Goal: Register for event/course

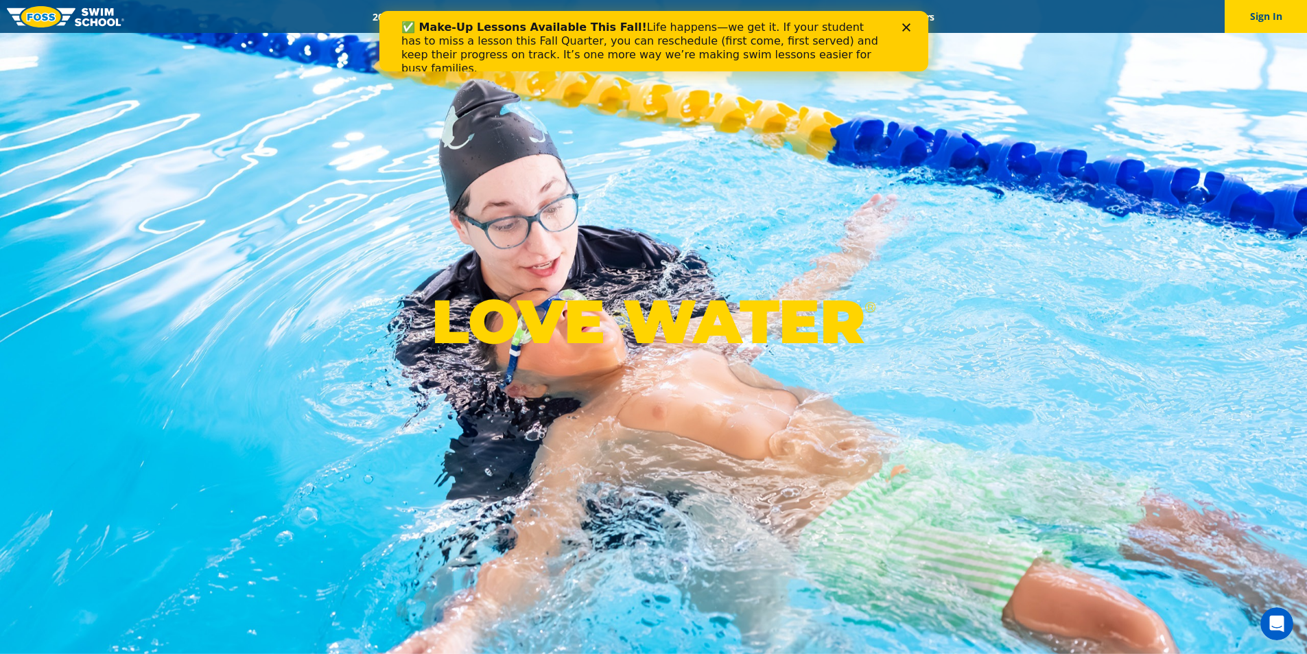
click at [906, 23] on div "✅ Make-Up Lessons Available This Fall! Life happens—we get it. If your student …" at bounding box center [653, 47] width 549 height 63
click at [671, 264] on div "LOVE WATER ®" at bounding box center [653, 327] width 1307 height 654
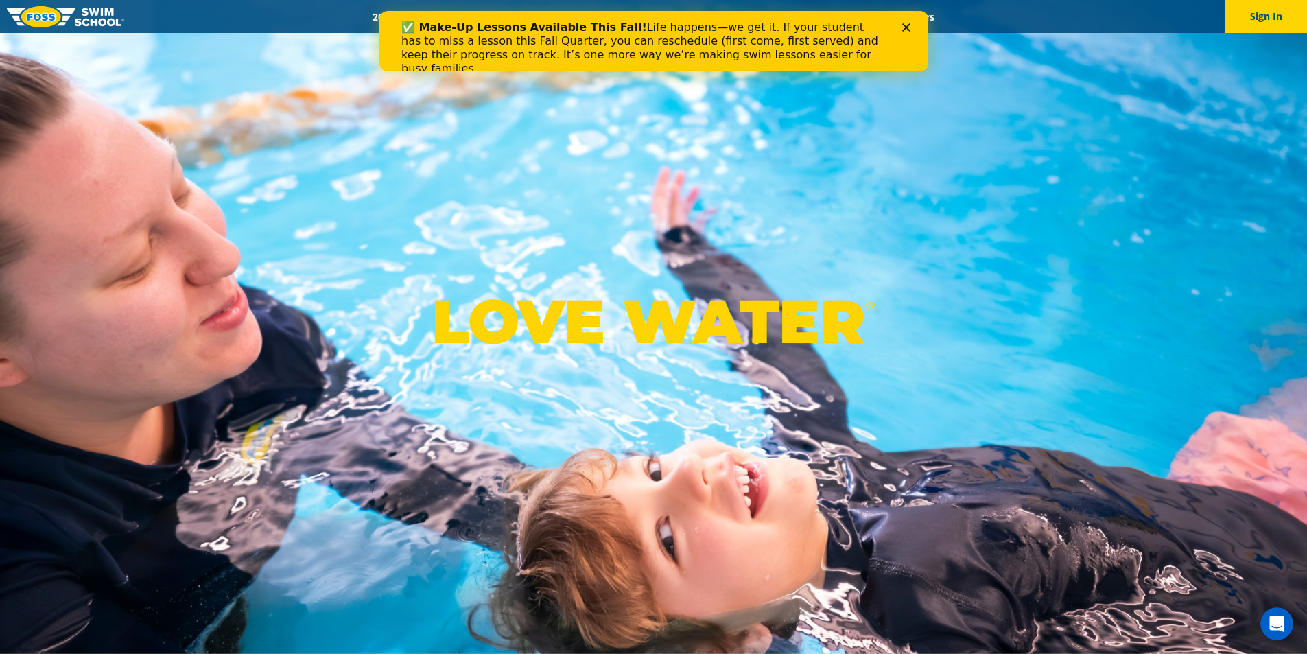
click at [903, 27] on icon "Close" at bounding box center [906, 27] width 8 height 8
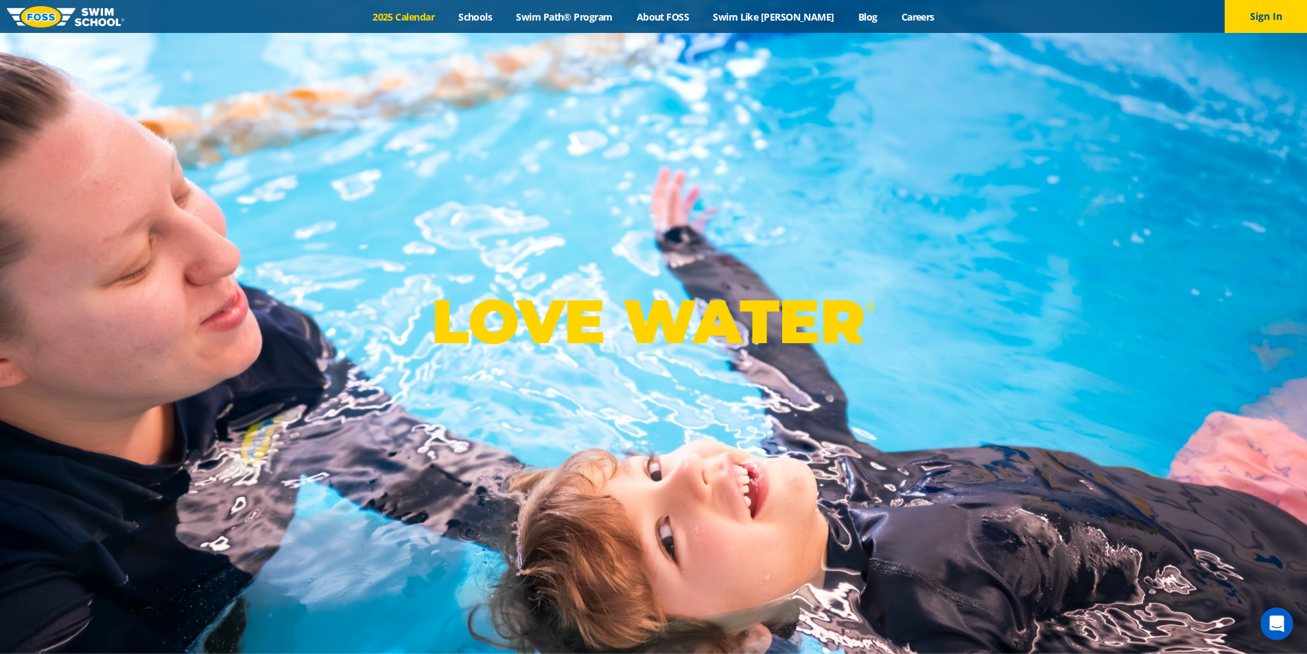
click at [444, 16] on link "2025 Calendar" at bounding box center [404, 16] width 86 height 13
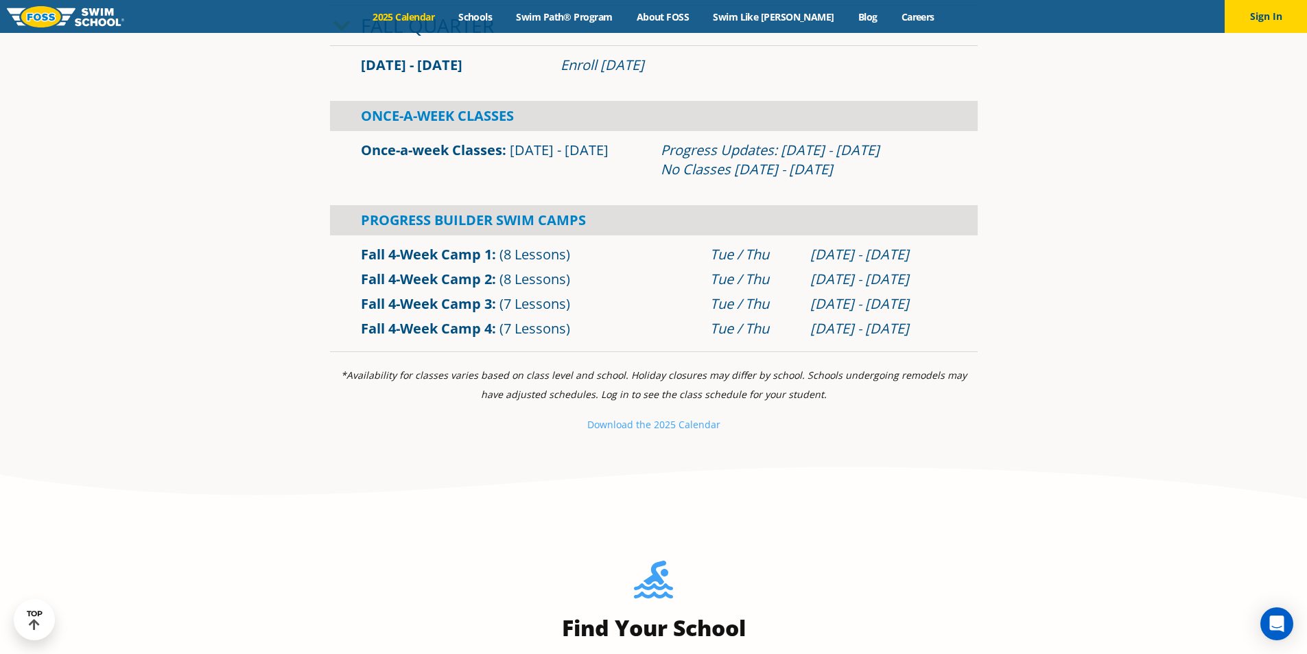
scroll to position [1029, 0]
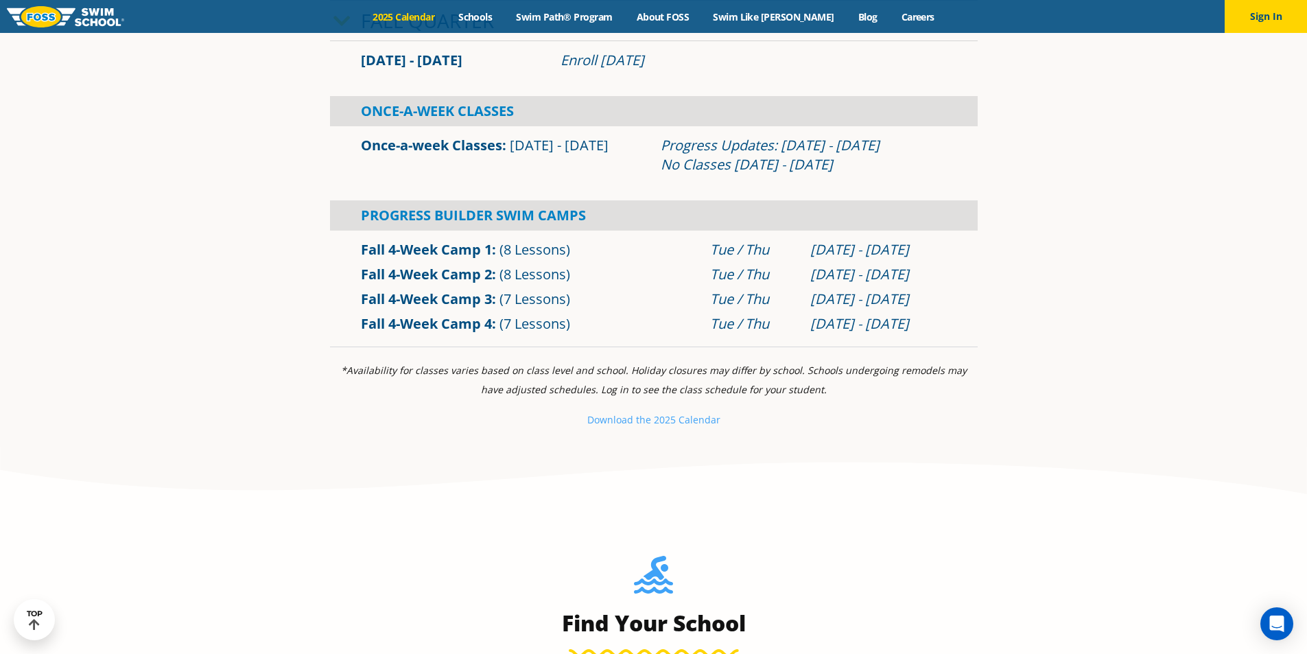
click at [456, 146] on link "Once-a-week Classes" at bounding box center [431, 145] width 141 height 19
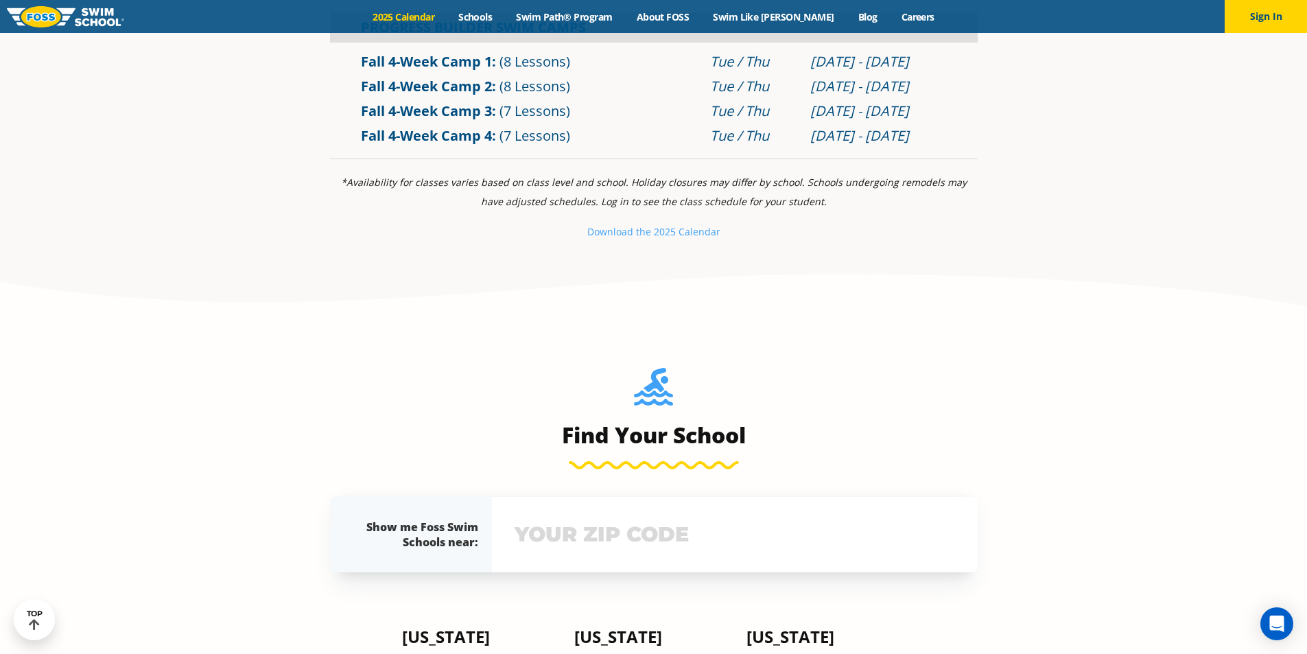
scroll to position [1098, 0]
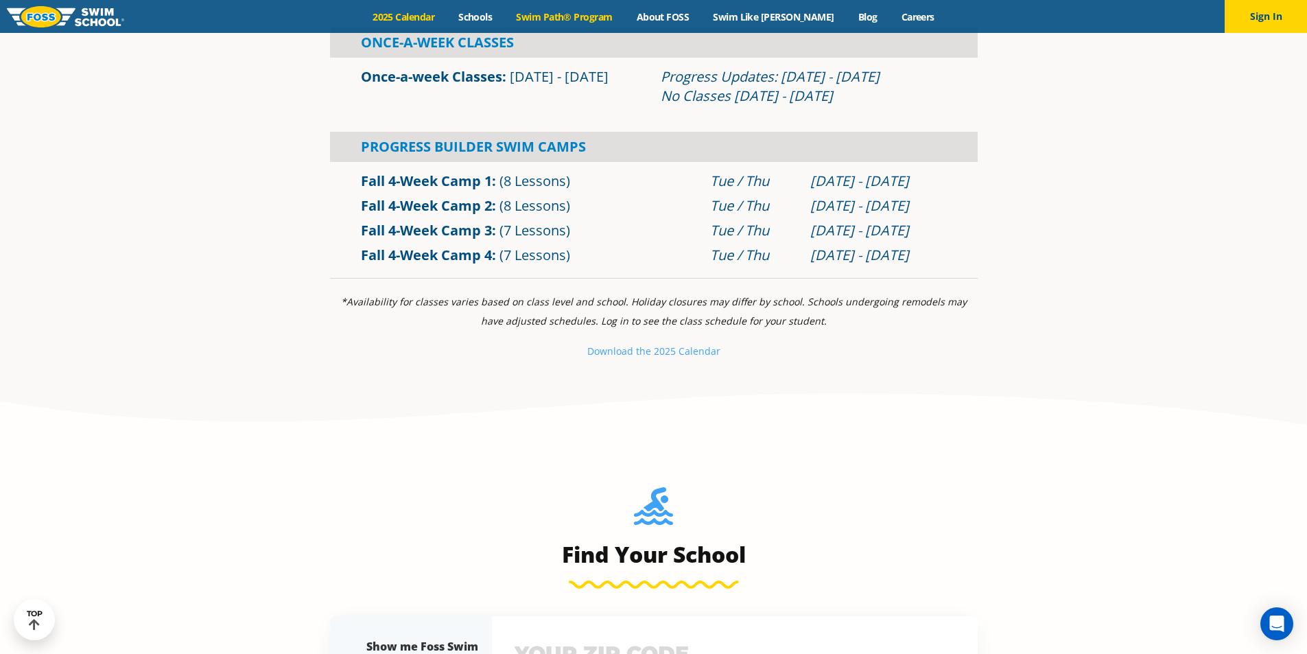
click at [591, 19] on link "Swim Path® Program" at bounding box center [564, 16] width 120 height 13
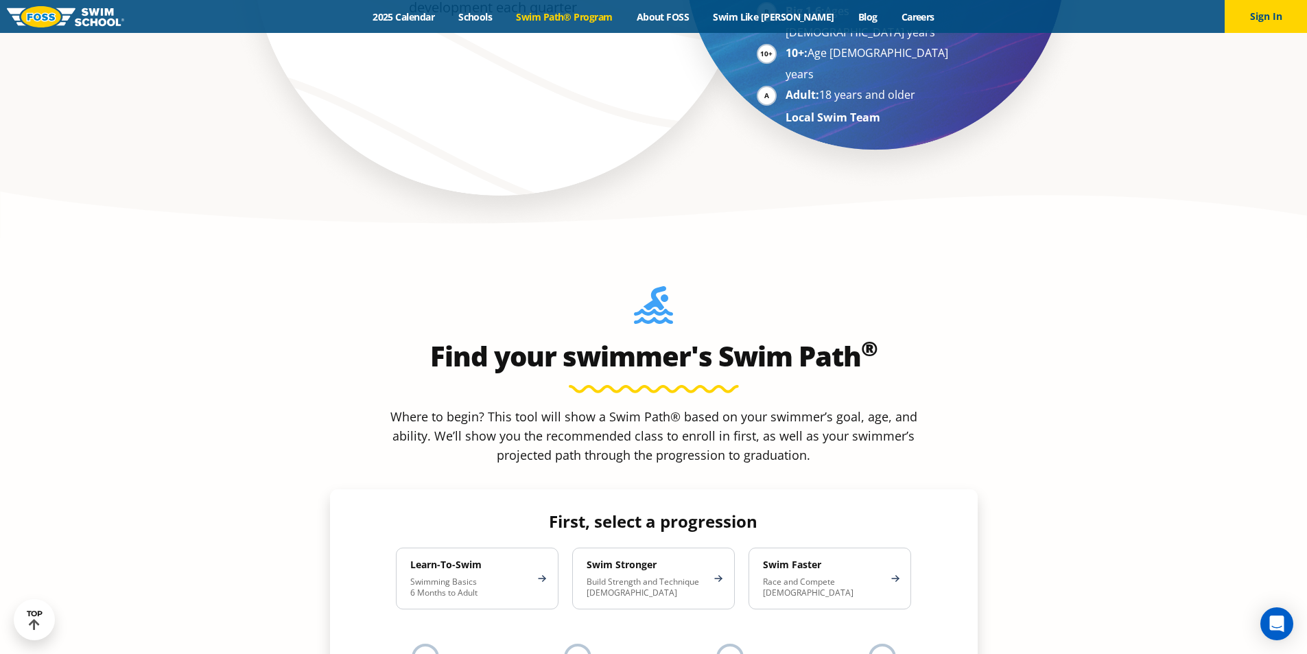
scroll to position [1098, 0]
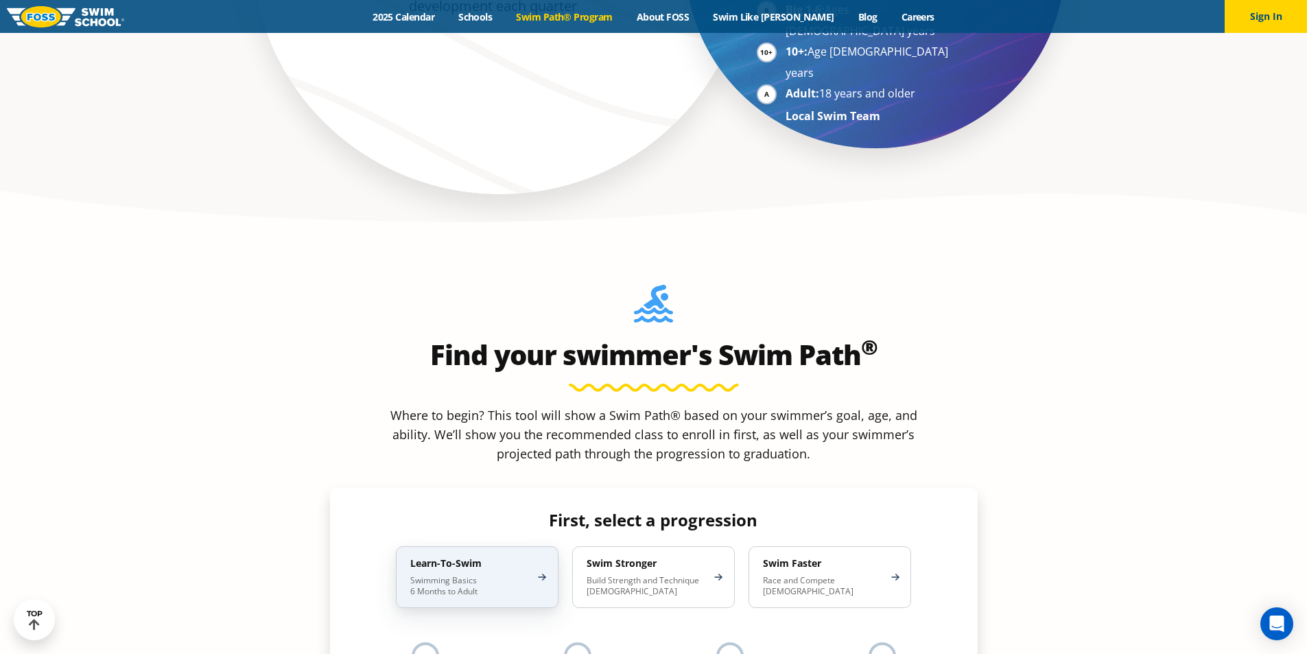
click at [430, 557] on h4 "Learn-To-Swim" at bounding box center [470, 563] width 120 height 12
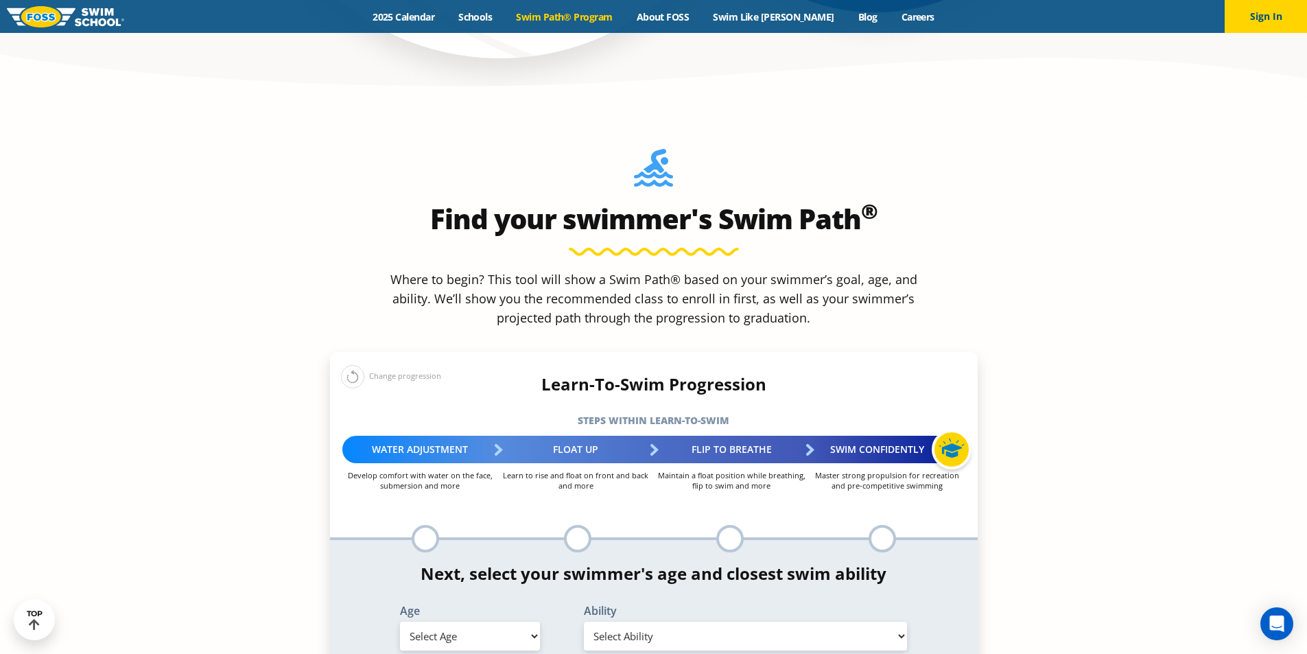
scroll to position [1235, 0]
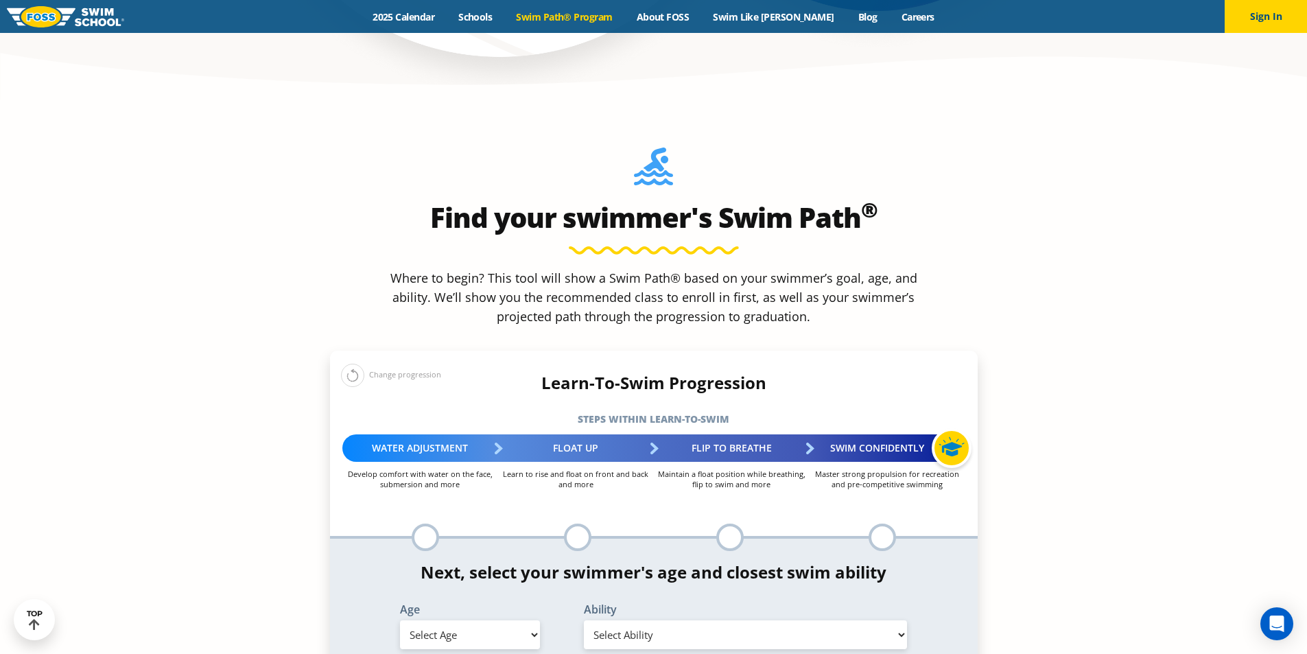
click at [531, 620] on select "Select Age 6 months - 1 year 1 year 2 years 3 years 4 years 5 years 6 years 7 y…" at bounding box center [470, 634] width 140 height 29
select select "2-years"
click at [400, 620] on select "Select Age 6 months - 1 year 1 year 2 years 3 years 4 years 5 years 6 years 7 y…" at bounding box center [470, 634] width 140 height 29
click at [900, 620] on select "Select Ability First in-water experience Comfortable with water poured over the…" at bounding box center [746, 634] width 324 height 29
click at [1129, 209] on section "Find your swimmer's Swim Path ® Where to begin? This tool will show a Swim Path…" at bounding box center [653, 435] width 1307 height 673
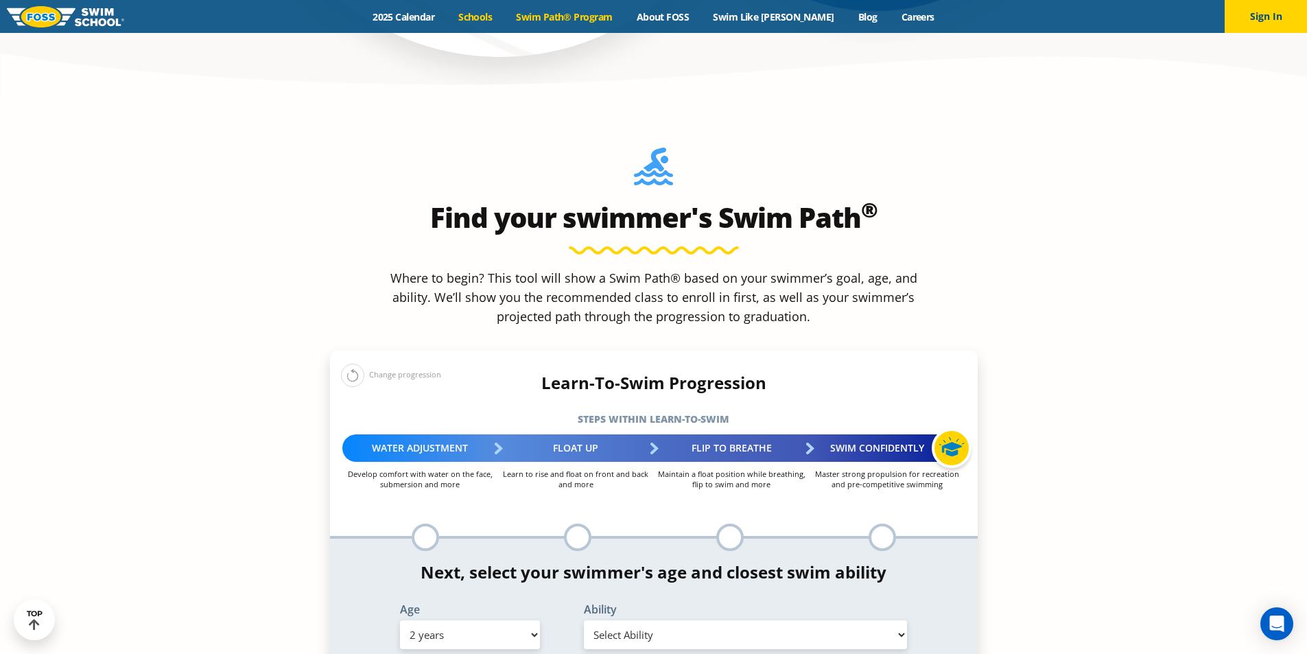
click at [504, 15] on link "Schools" at bounding box center [476, 16] width 58 height 13
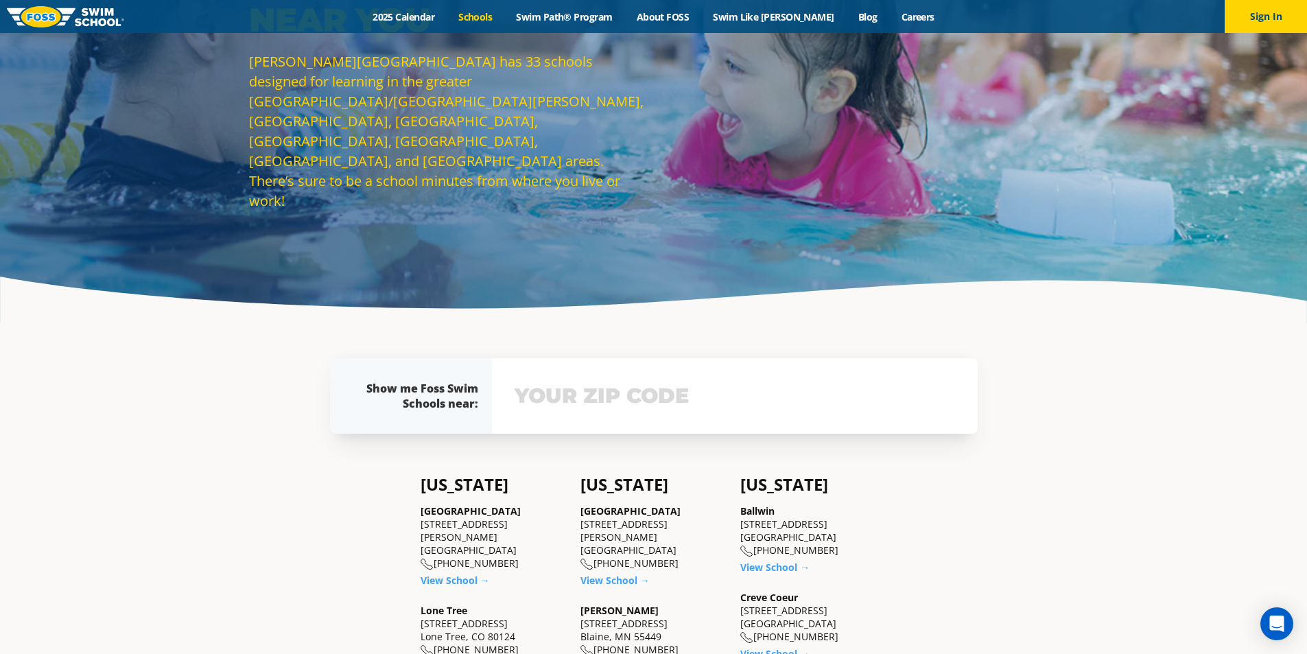
scroll to position [137, 0]
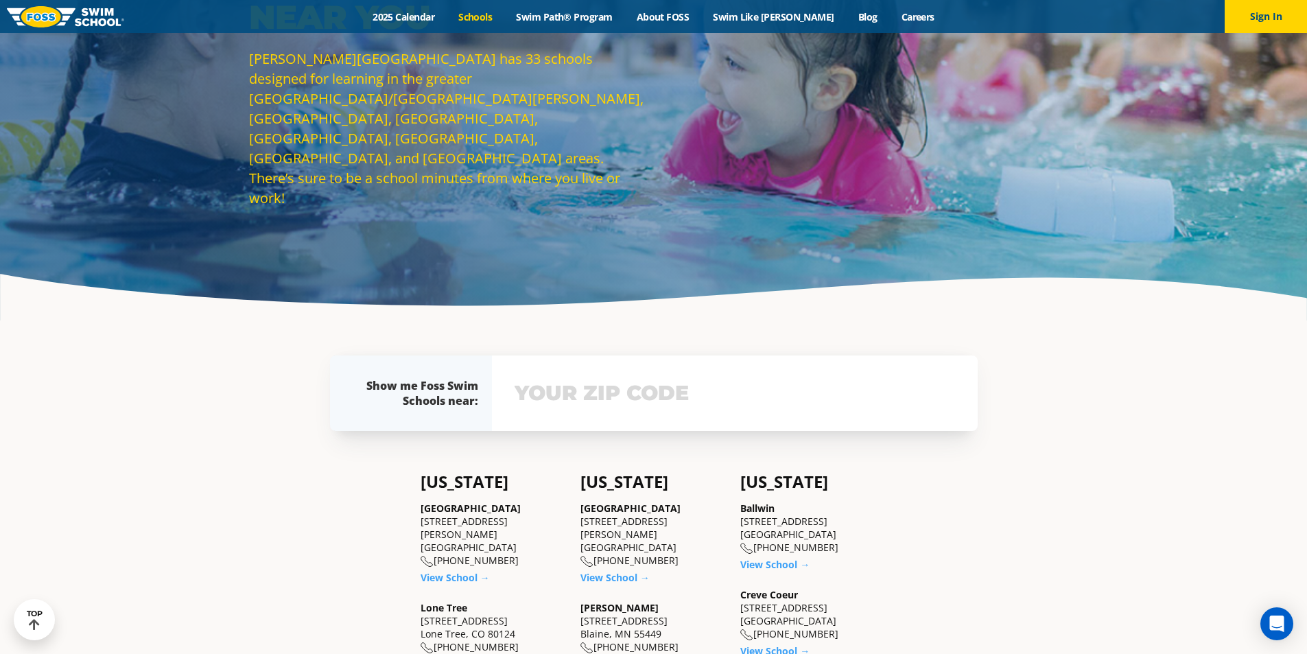
click at [570, 386] on input "text" at bounding box center [734, 393] width 447 height 40
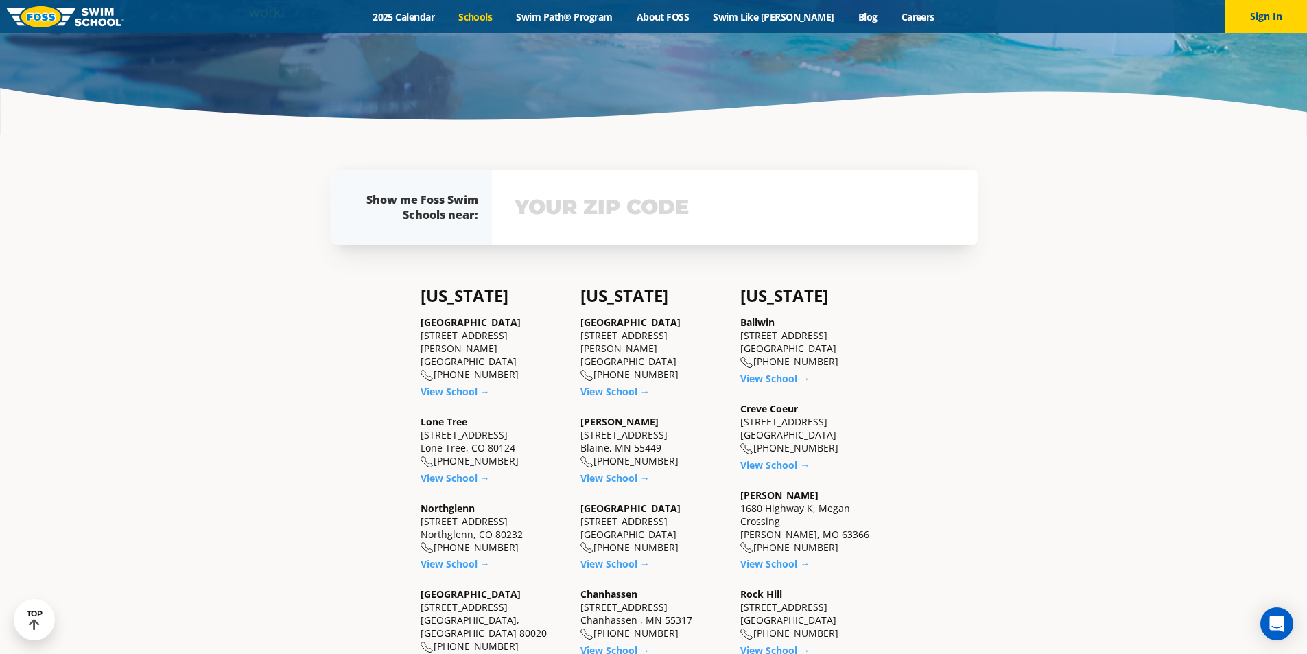
scroll to position [424, 0]
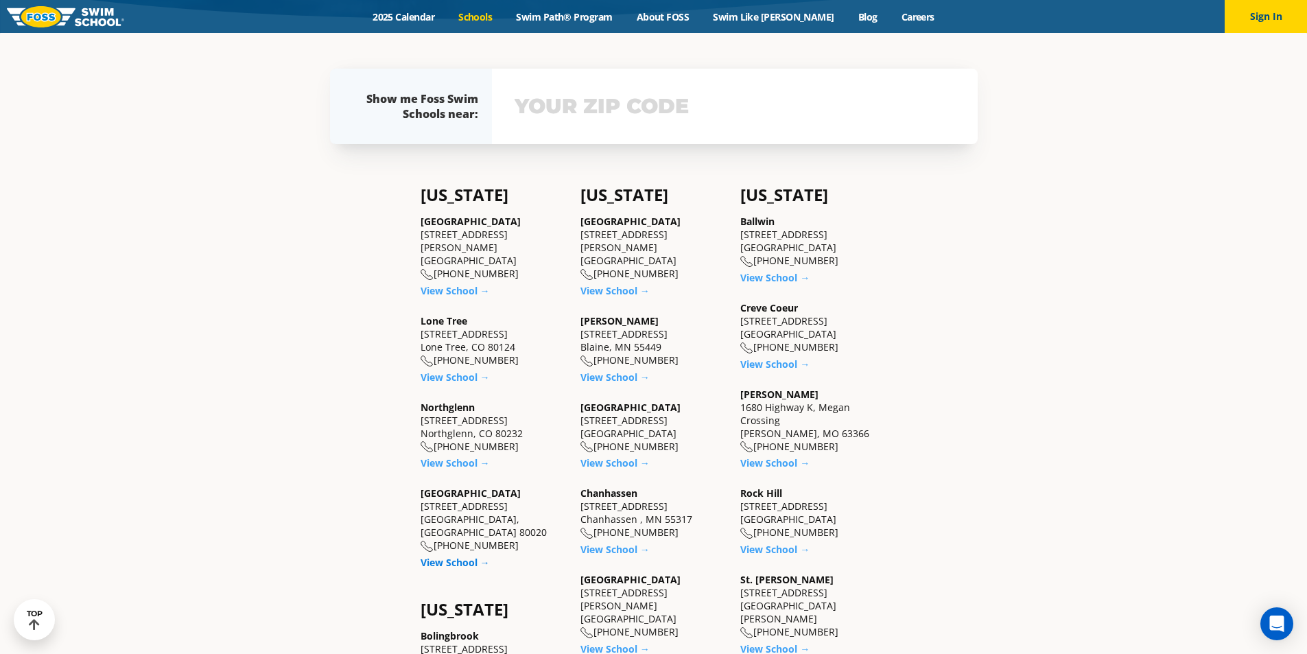
click at [453, 556] on link "View School →" at bounding box center [455, 562] width 69 height 13
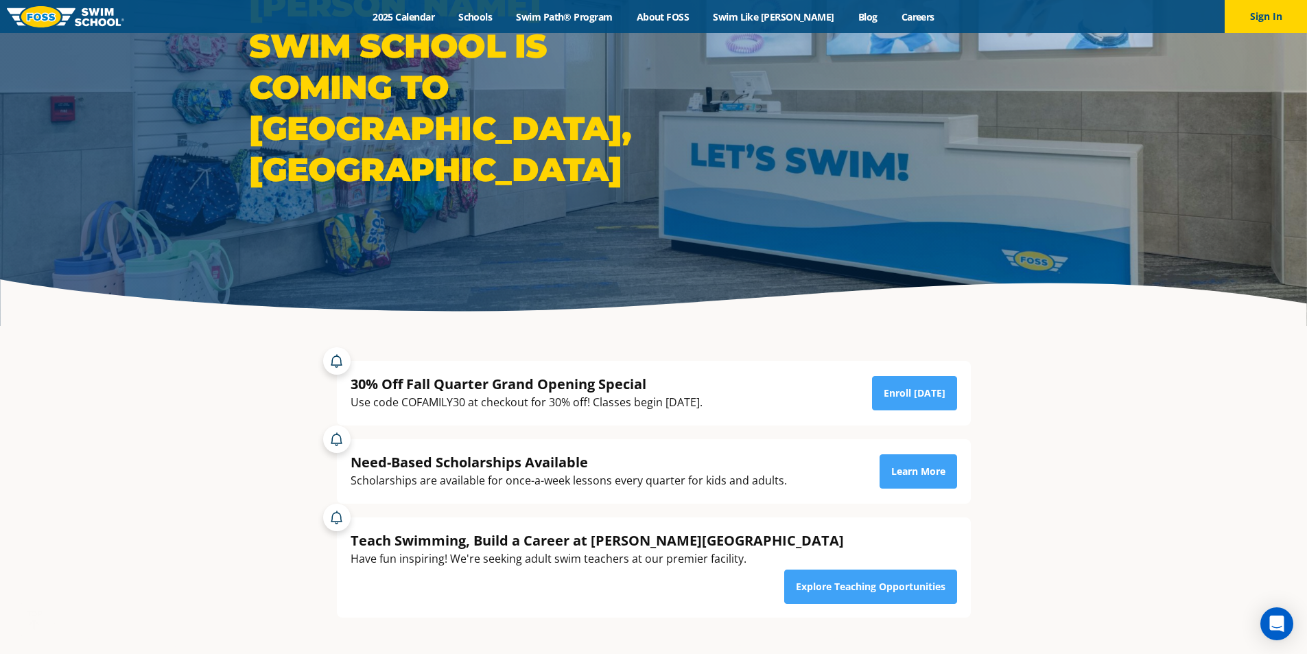
scroll to position [137, 0]
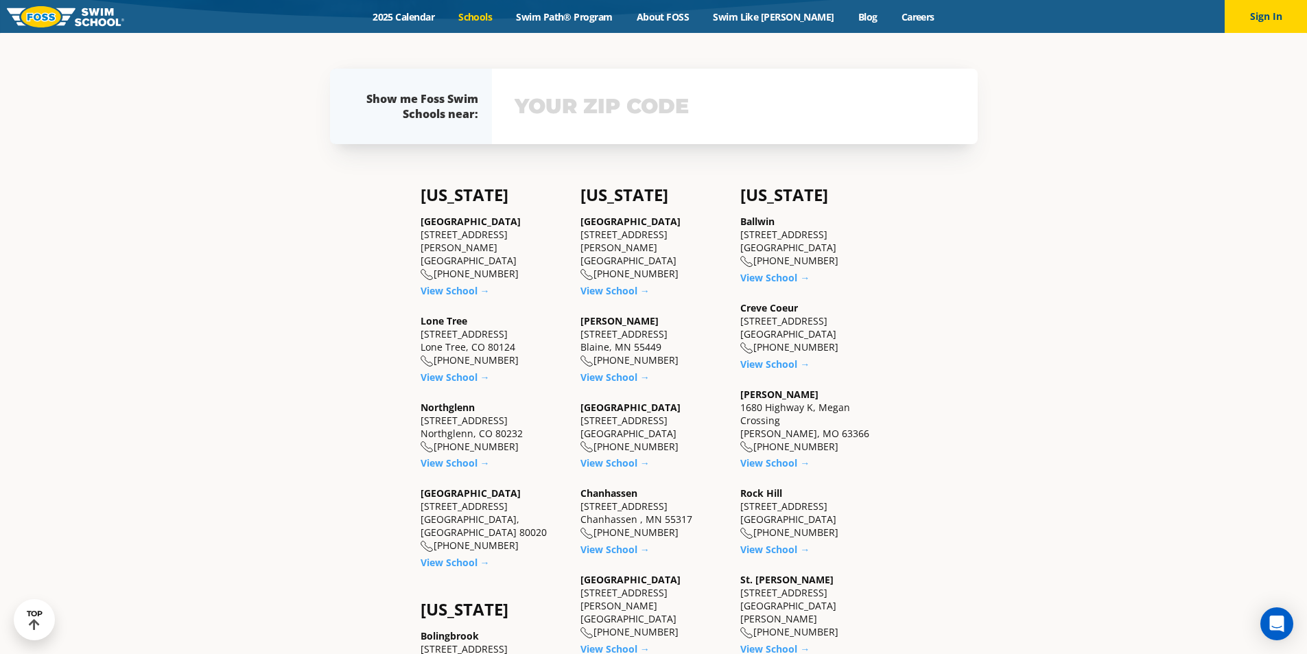
drag, startPoint x: 528, startPoint y: 506, endPoint x: 420, endPoint y: 493, distance: 108.6
click at [421, 493] on div "Westminster 6815 W. 88th Avenue Westminster, CO 80020 (983) 203-0300" at bounding box center [494, 519] width 146 height 66
copy div "6815 W. 88th Avenue Westminster, CO 80020"
click at [462, 556] on link "View School →" at bounding box center [455, 562] width 69 height 13
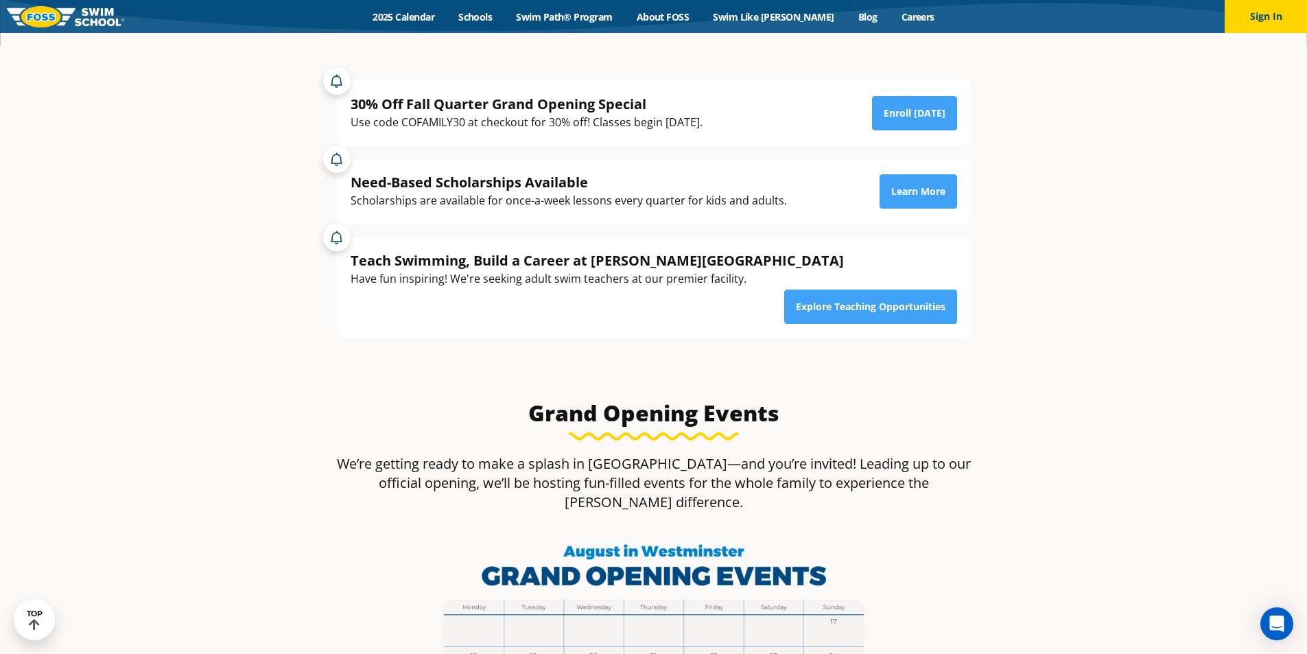
scroll to position [69, 0]
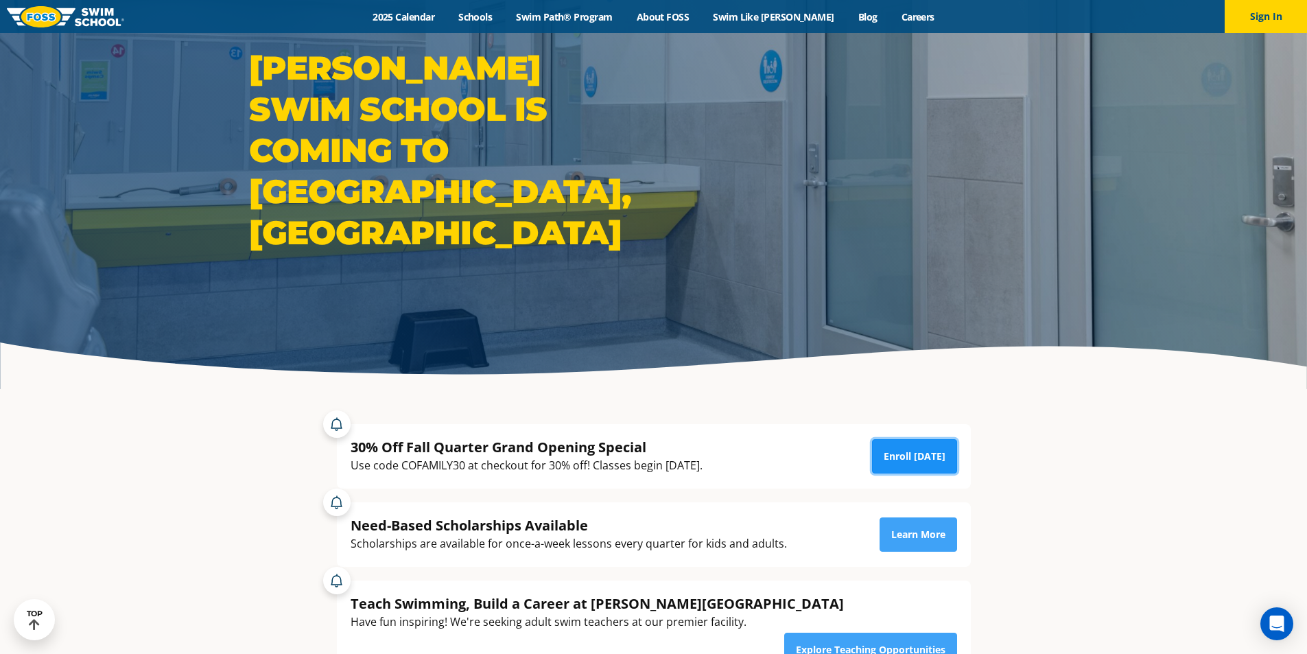
click at [938, 459] on link "Enroll Today" at bounding box center [914, 456] width 85 height 34
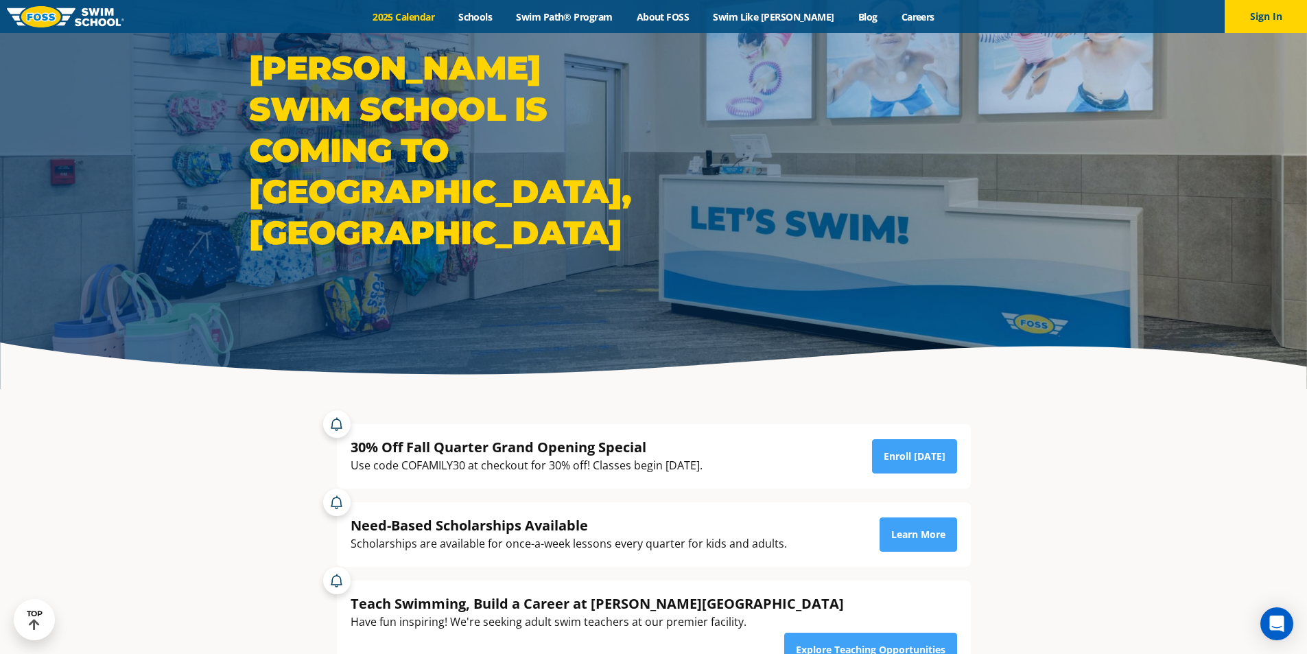
click at [430, 13] on link "2025 Calendar" at bounding box center [404, 16] width 86 height 13
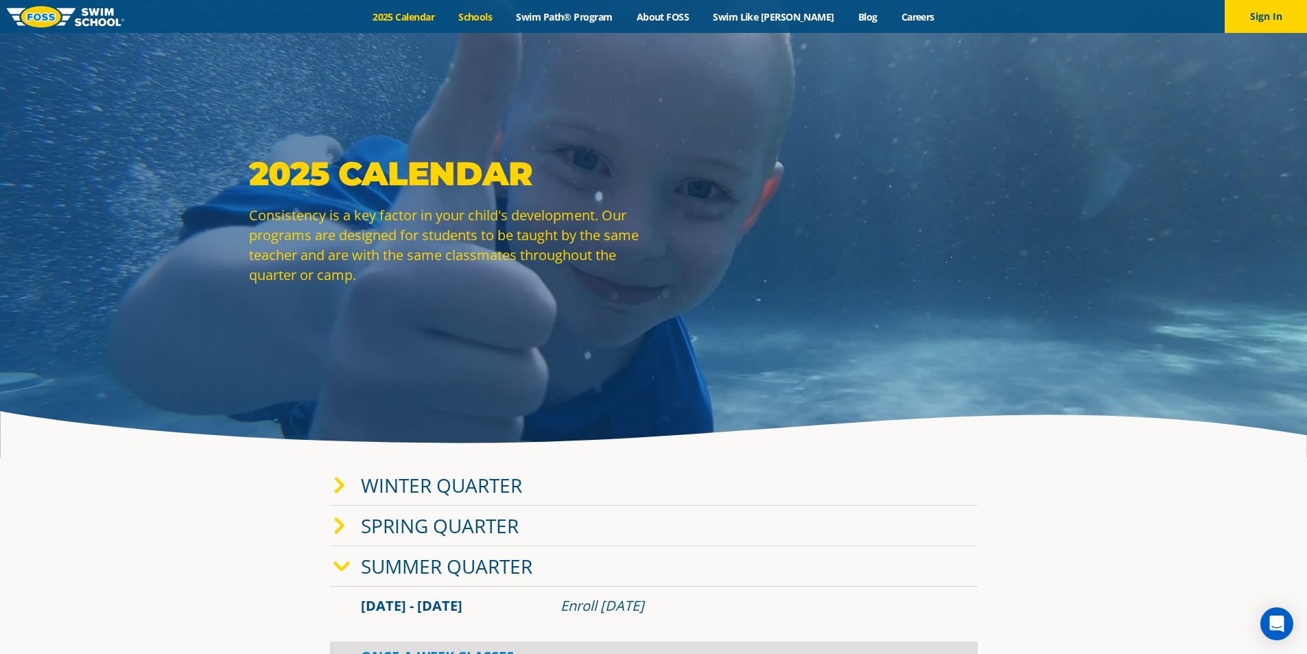
click at [500, 12] on link "Schools" at bounding box center [476, 16] width 58 height 13
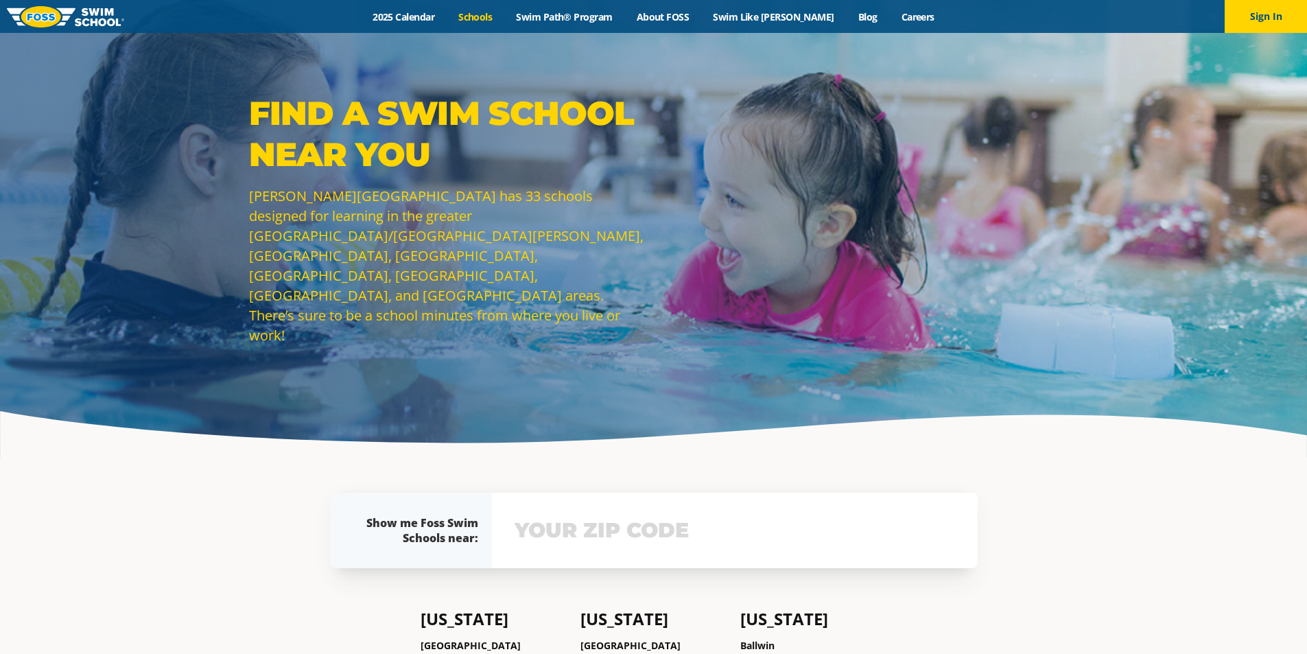
click at [593, 3] on div "Menu 2025 Calendar Schools Swim Path® Program About FOSS Swim Like Regan Blog C…" at bounding box center [653, 16] width 1307 height 33
click at [591, 12] on link "Swim Path® Program" at bounding box center [564, 16] width 120 height 13
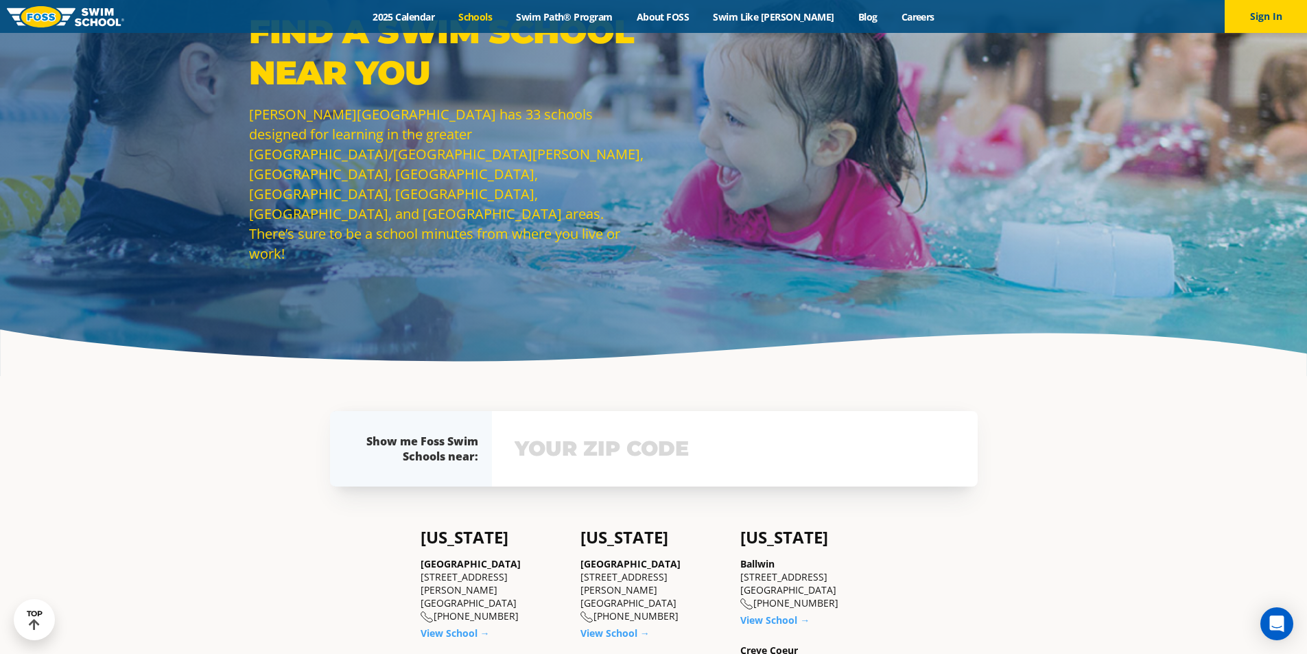
scroll to position [69, 0]
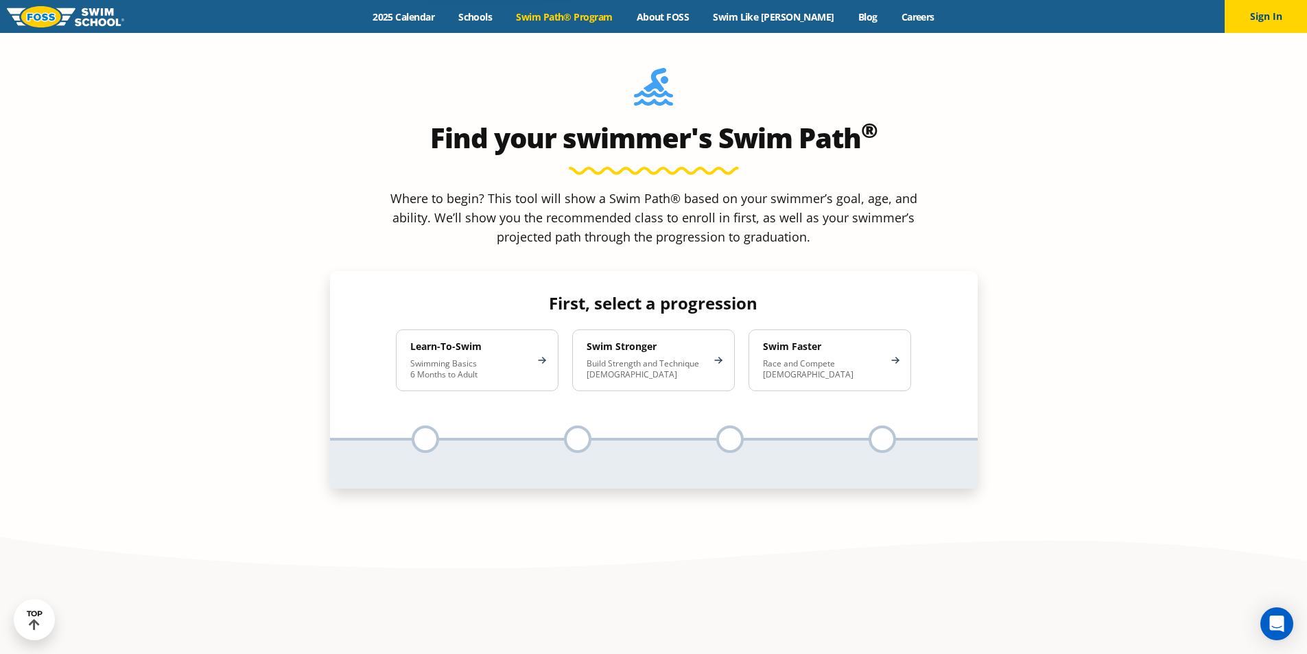
scroll to position [1372, 0]
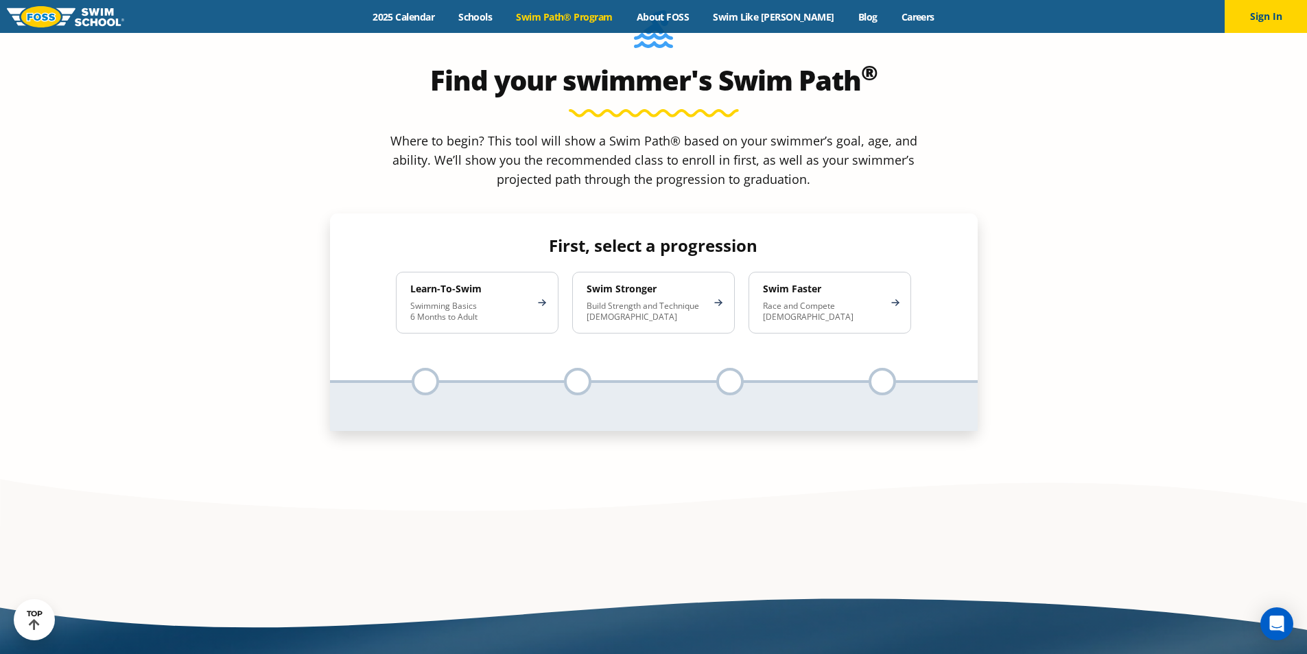
click at [448, 301] on p "Swimming Basics 6 Months to Adult" at bounding box center [470, 312] width 120 height 22
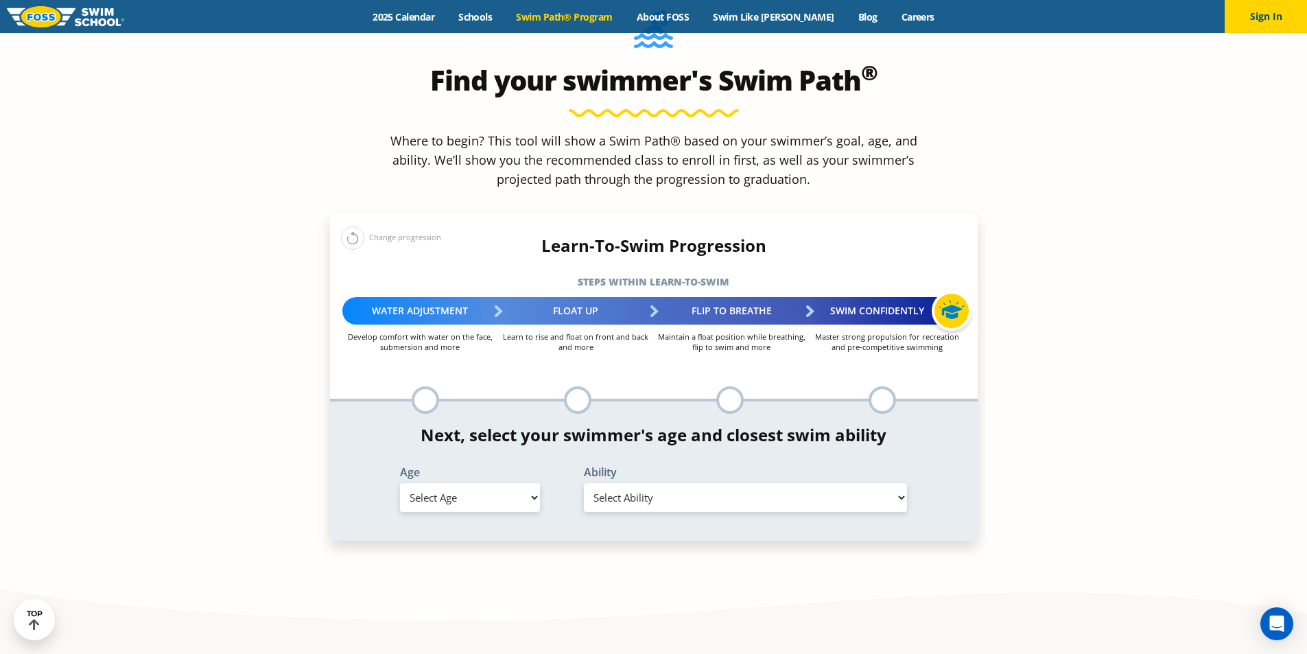
click at [465, 483] on select "Select Age [DEMOGRAPHIC_DATA] months - 1 year 1 year 2 years 3 years 4 years 5 …" at bounding box center [470, 497] width 140 height 29
select select "2-years"
click at [400, 483] on select "Select Age [DEMOGRAPHIC_DATA] months - 1 year 1 year 2 years 3 years 4 years 5 …" at bounding box center [470, 497] width 140 height 29
click at [648, 483] on select "Select Ability First in-water experience Comfortable with water poured over the…" at bounding box center [746, 497] width 324 height 29
select select "2-years-comfortable-with-water-poured-over-face-eyes-and-ears-and-with-ears-in-…"
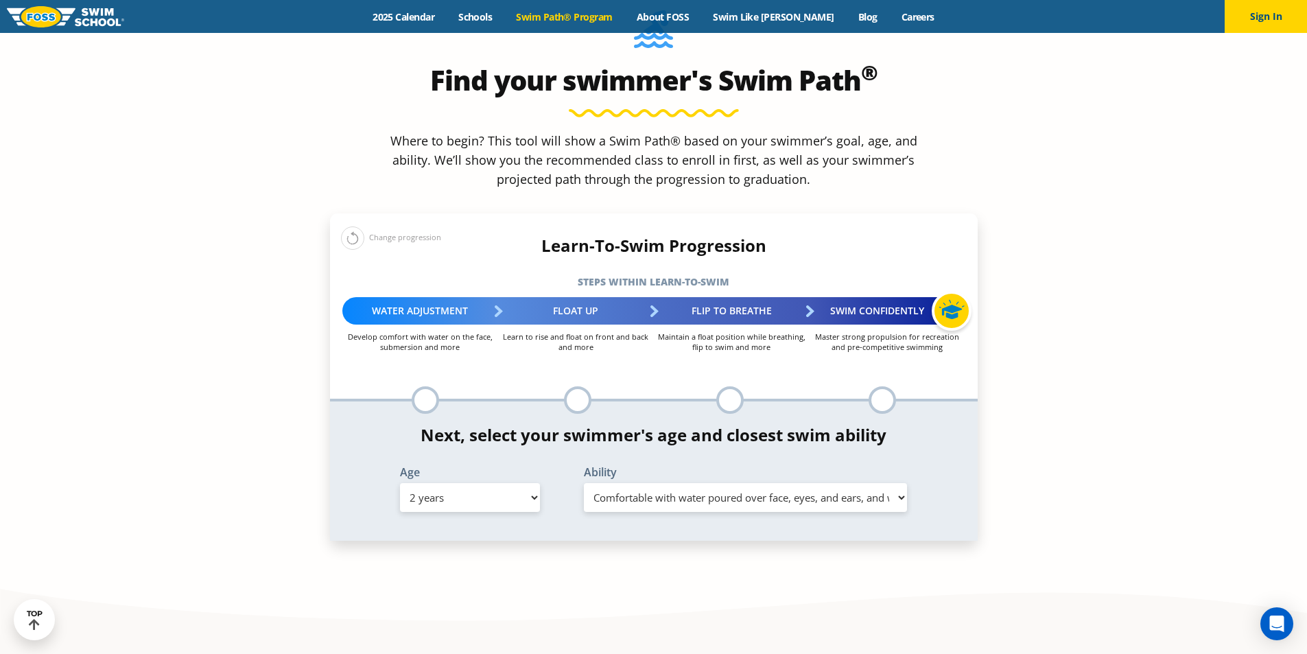
click at [584, 483] on select "Select Ability First in-water experience Comfortable with water poured over the…" at bounding box center [746, 497] width 324 height 29
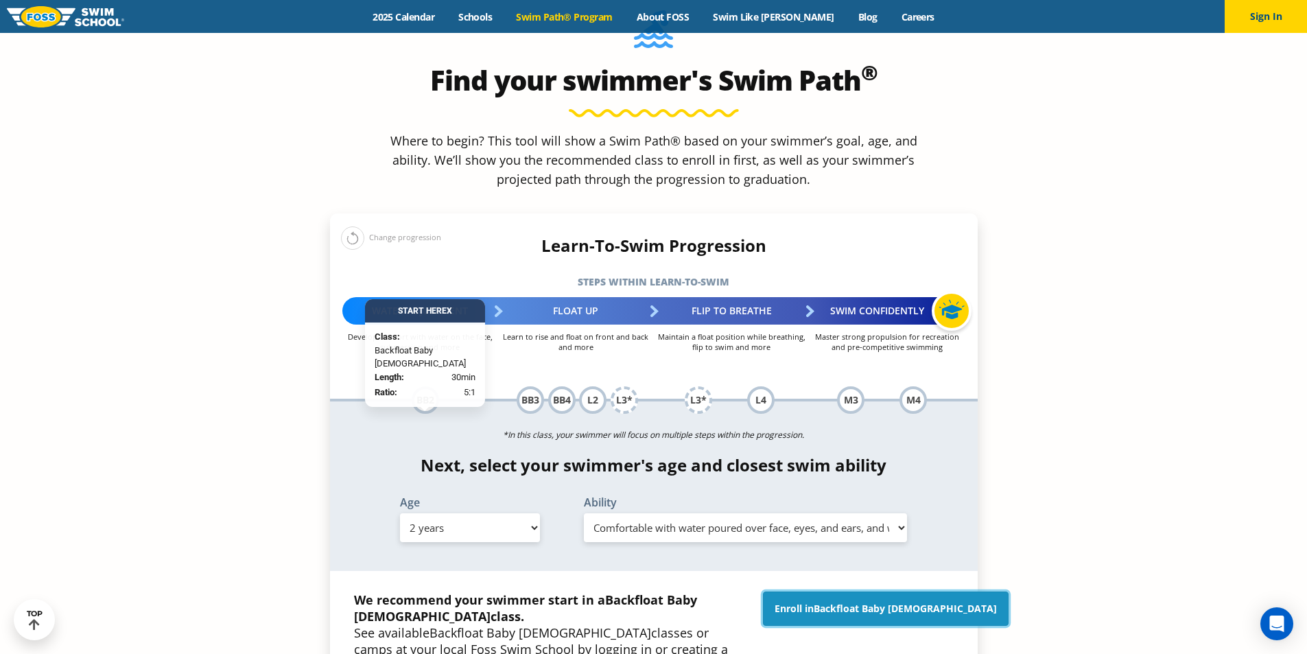
click at [867, 602] on span "Backfloat Baby [DEMOGRAPHIC_DATA]" at bounding box center [905, 608] width 183 height 13
